Goal: Entertainment & Leisure: Consume media (video, audio)

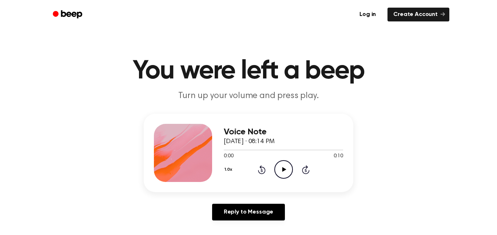
click at [276, 177] on icon "Play Audio" at bounding box center [283, 169] width 19 height 19
click at [279, 167] on icon "Play Audio" at bounding box center [283, 169] width 19 height 19
click at [287, 180] on div "Voice Note [DATE] · 08:14 PM 0:10 0:10 Your browser does not support the [objec…" at bounding box center [283, 153] width 119 height 58
click at [287, 173] on icon "Play Audio" at bounding box center [283, 169] width 19 height 19
click at [280, 168] on icon "Play Audio" at bounding box center [283, 169] width 19 height 19
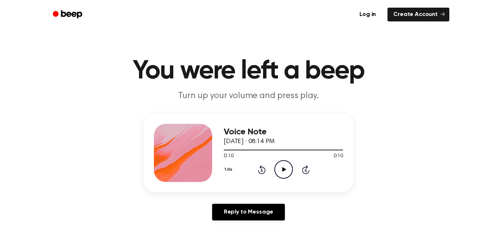
click at [283, 162] on icon "Play Audio" at bounding box center [283, 169] width 19 height 19
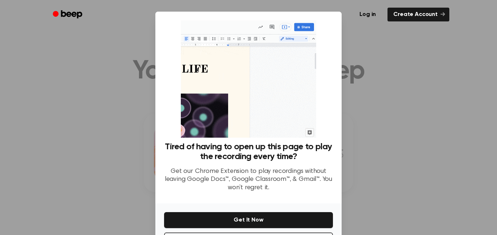
scroll to position [29, 0]
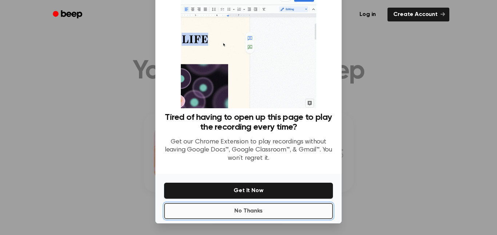
click at [255, 208] on button "No Thanks" at bounding box center [248, 211] width 169 height 16
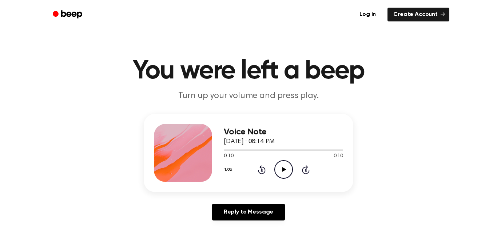
click at [279, 176] on icon "Play Audio" at bounding box center [283, 169] width 19 height 19
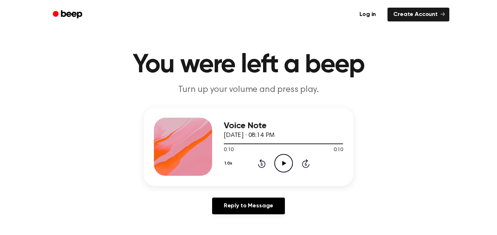
scroll to position [9, 0]
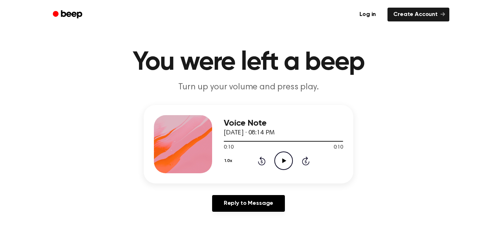
click at [284, 158] on icon "Play Audio" at bounding box center [283, 161] width 19 height 19
click at [279, 168] on icon "Play Audio" at bounding box center [283, 161] width 19 height 19
click at [291, 161] on icon "Play Audio" at bounding box center [283, 161] width 19 height 19
click at [284, 155] on icon "Play Audio" at bounding box center [283, 161] width 19 height 19
click at [279, 156] on icon "Play Audio" at bounding box center [283, 161] width 19 height 19
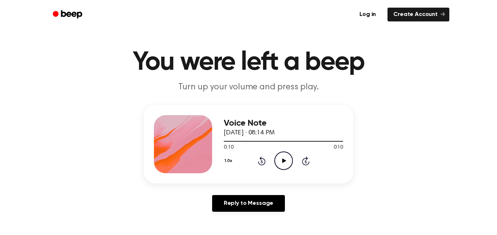
click at [287, 165] on icon "Play Audio" at bounding box center [283, 161] width 19 height 19
click at [290, 169] on icon "Play Audio" at bounding box center [283, 161] width 19 height 19
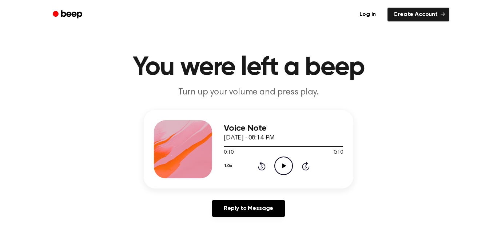
scroll to position [0, 0]
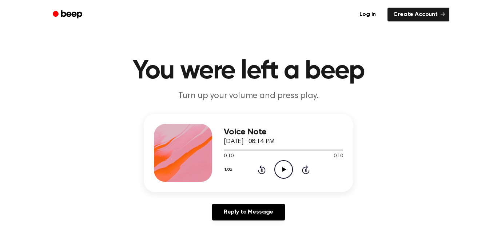
click at [275, 169] on icon "Play Audio" at bounding box center [283, 169] width 19 height 19
